Goal: Navigation & Orientation: Find specific page/section

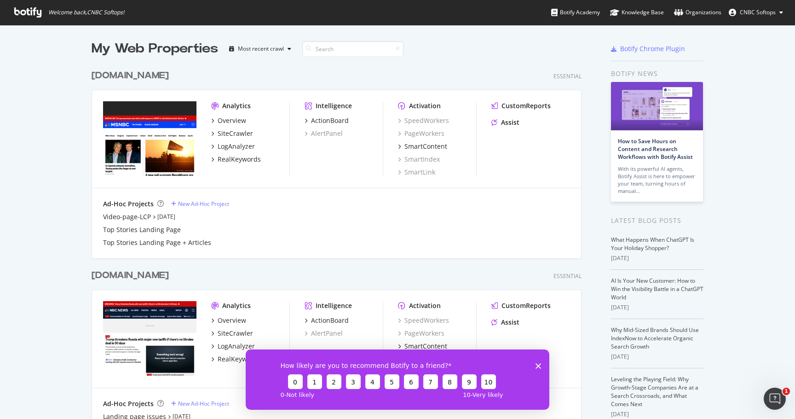
click at [538, 368] on div "How likely are you to recommend Botify to a friend? 0 1 2 3 4 5 6 7 8 9 10 0 - …" at bounding box center [398, 379] width 304 height 60
click at [537, 366] on polygon "Close survey" at bounding box center [539, 366] width 6 height 6
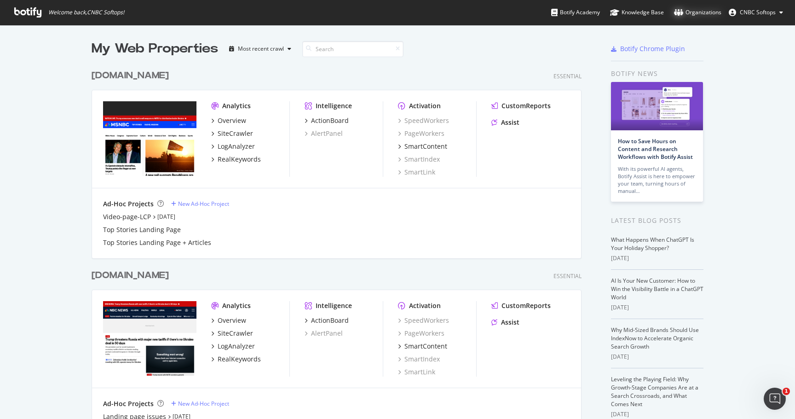
click at [707, 15] on div "Organizations" at bounding box center [697, 12] width 47 height 9
click at [769, 12] on span "CNBC Softops" at bounding box center [758, 12] width 36 height 8
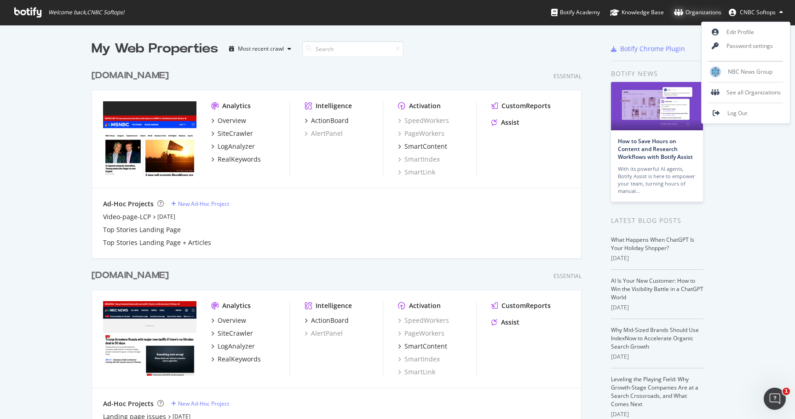
click at [717, 12] on div "Organizations" at bounding box center [697, 12] width 47 height 9
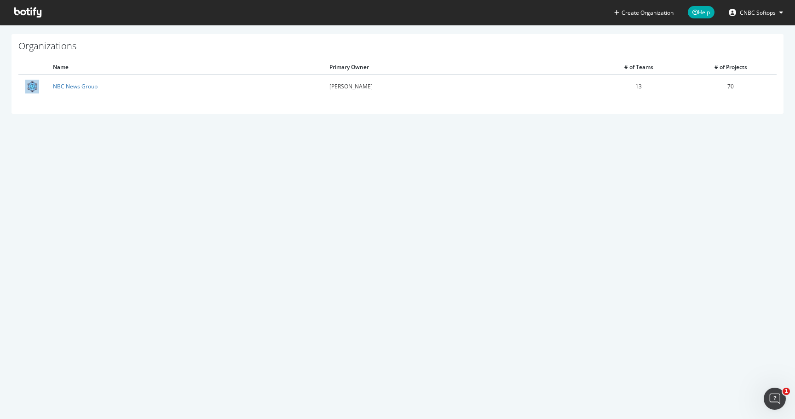
click at [779, 12] on button "CNBC Softops" at bounding box center [756, 12] width 69 height 15
click at [751, 96] on div "See all Organizations" at bounding box center [746, 93] width 88 height 14
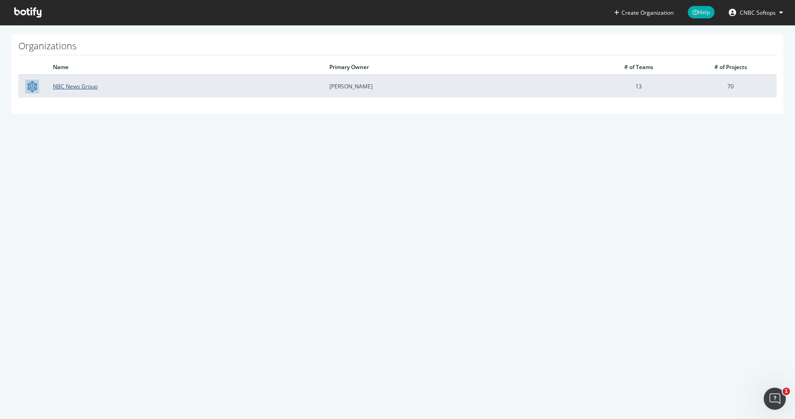
click at [77, 87] on link "NBC News Group" at bounding box center [75, 86] width 45 height 8
